Goal: Task Accomplishment & Management: Manage account settings

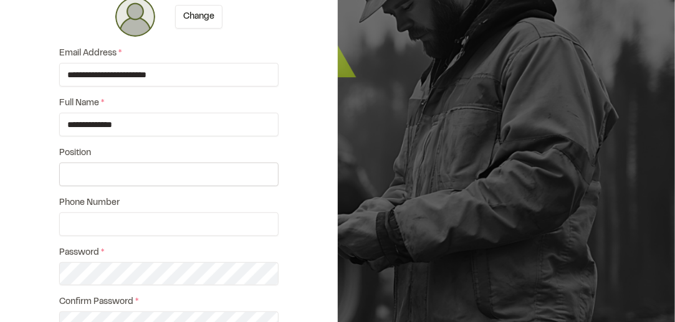
scroll to position [125, 0]
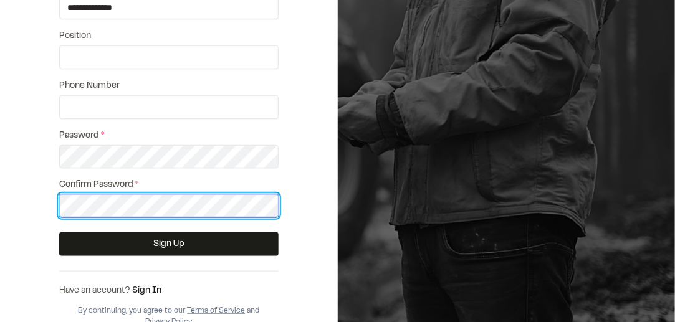
scroll to position [235, 0]
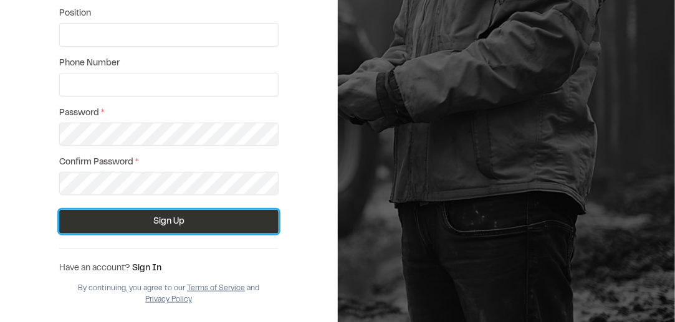
click at [178, 214] on button "Sign Up" at bounding box center [169, 222] width 220 height 24
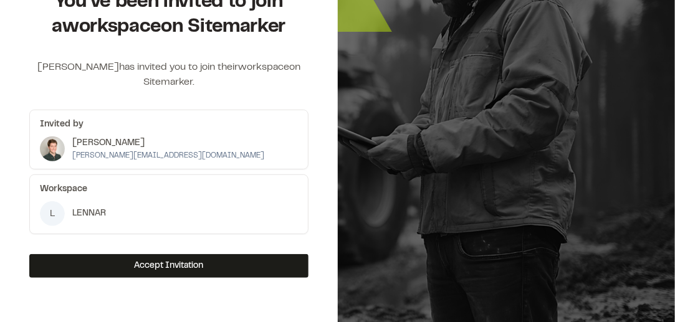
scroll to position [104, 0]
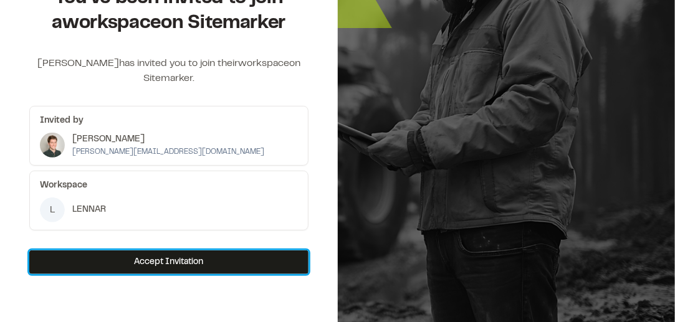
click at [107, 270] on button "Accept Invitation" at bounding box center [168, 263] width 279 height 24
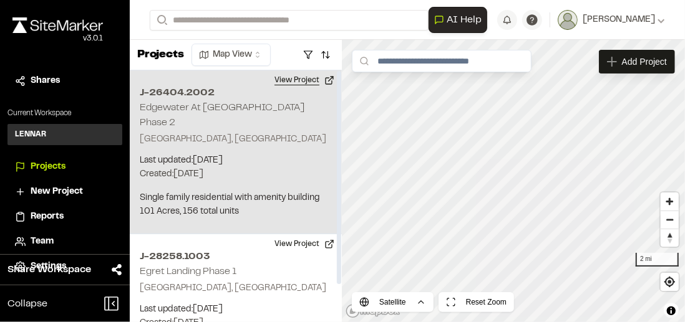
click at [328, 79] on button "View Project" at bounding box center [304, 80] width 75 height 20
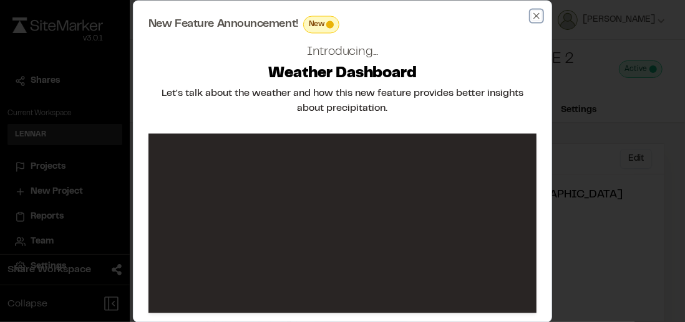
click at [539, 16] on icon "button" at bounding box center [536, 16] width 10 height 10
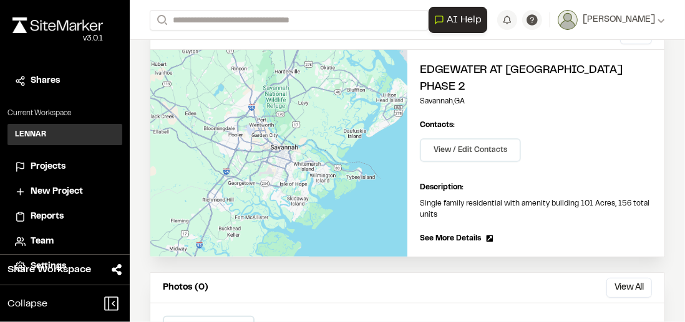
click at [473, 153] on button "View / Edit Contacts" at bounding box center [470, 150] width 101 height 24
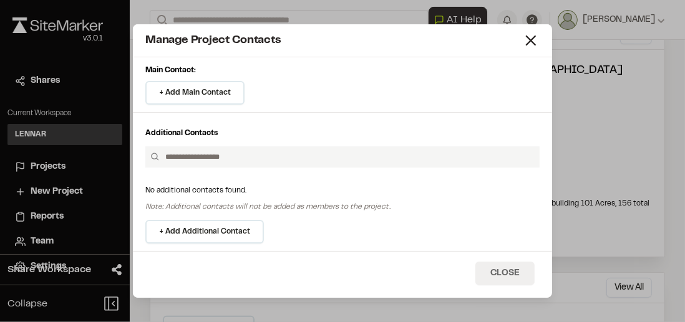
click at [501, 273] on button "Close" at bounding box center [504, 274] width 59 height 24
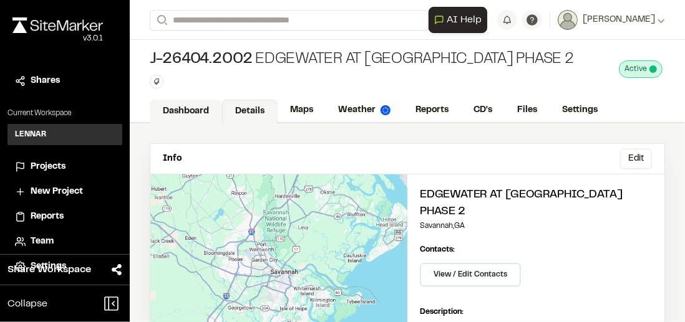
click at [206, 112] on link "Dashboard" at bounding box center [186, 112] width 72 height 24
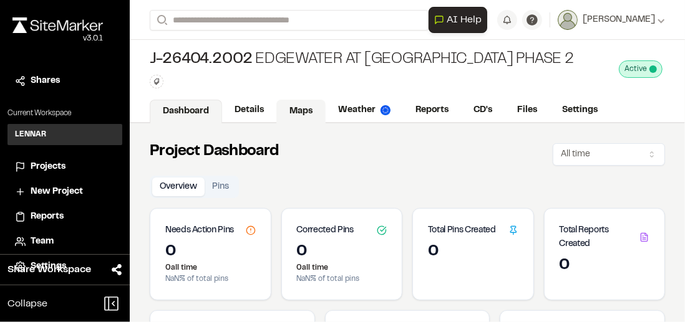
click at [304, 110] on link "Maps" at bounding box center [300, 112] width 49 height 24
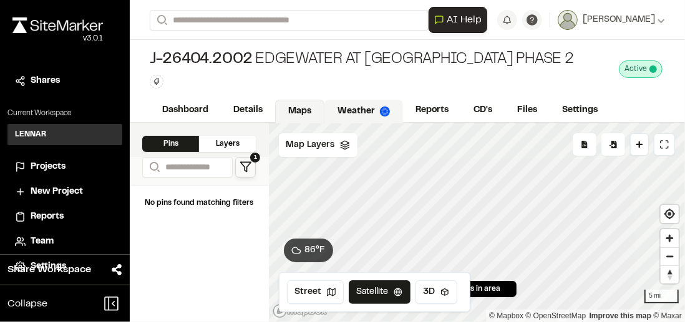
click at [364, 107] on link "Weather" at bounding box center [363, 112] width 79 height 24
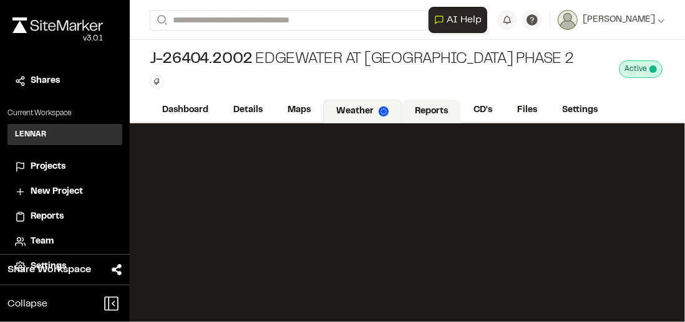
click at [428, 105] on link "Reports" at bounding box center [431, 112] width 59 height 24
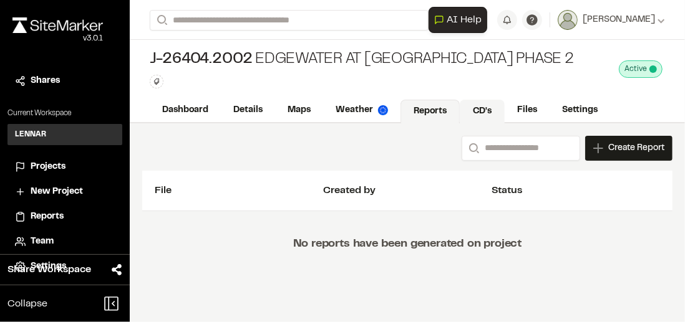
click at [473, 112] on link "CD's" at bounding box center [482, 112] width 45 height 24
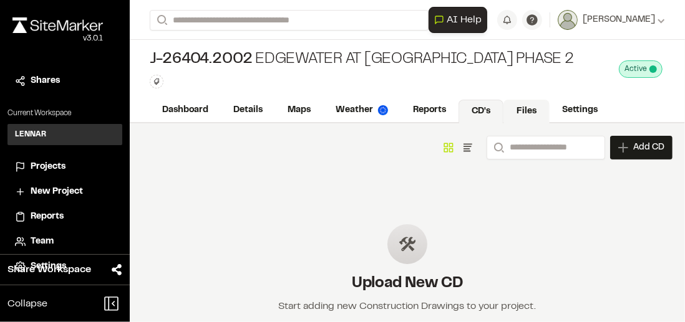
click at [529, 113] on link "Files" at bounding box center [526, 112] width 46 height 24
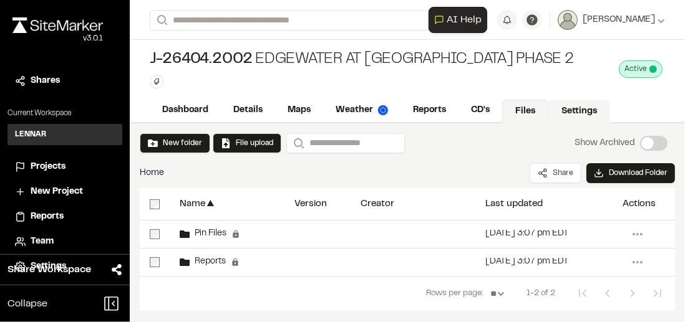
click at [564, 109] on link "Settings" at bounding box center [579, 112] width 62 height 24
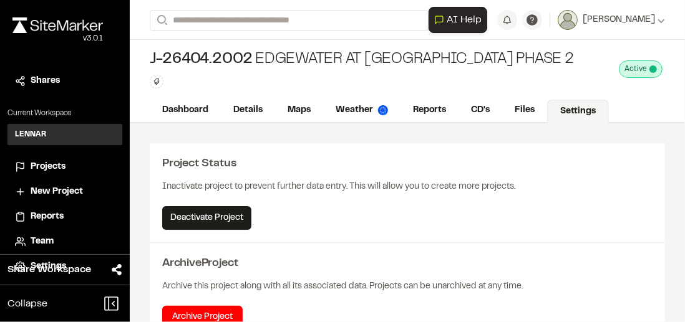
click at [49, 162] on span "Projects" at bounding box center [48, 167] width 35 height 14
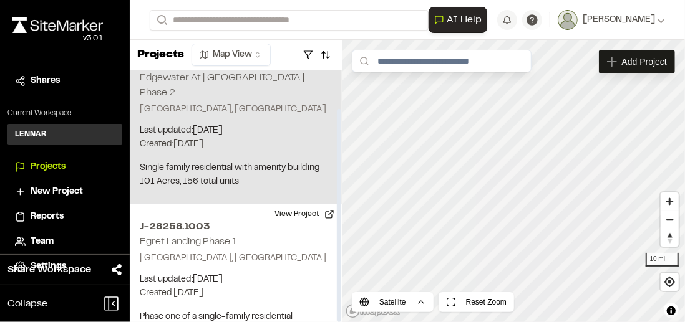
scroll to position [45, 0]
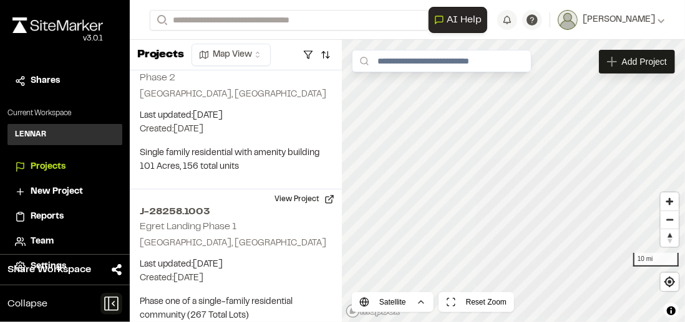
click at [115, 304] on icon at bounding box center [111, 304] width 22 height 22
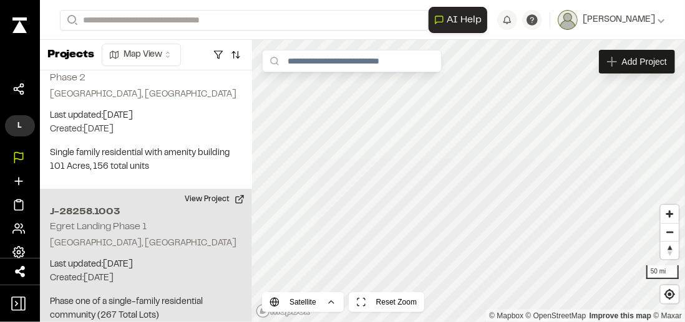
click at [210, 198] on div "21 of 21 projects used Max Active Project Limit Hit You have reached the limit …" at bounding box center [362, 181] width 645 height 283
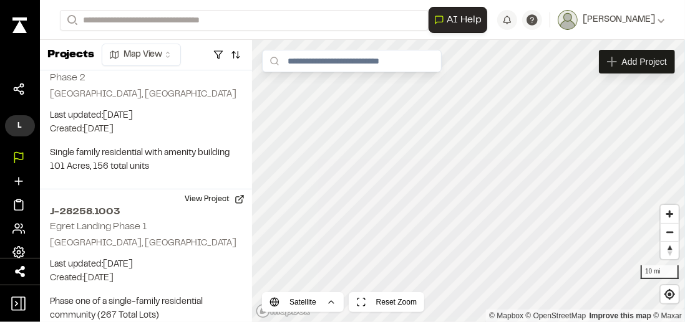
click at [425, 322] on html "**********" at bounding box center [342, 161] width 685 height 322
